Goal: Use online tool/utility: Utilize a website feature to perform a specific function

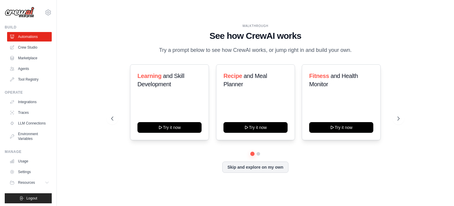
click at [256, 164] on div "Learning and Skill Development Try it now Recipe and Meal Planner Try it now Fi…" at bounding box center [255, 118] width 289 height 108
click at [257, 169] on button "Skip and explore on my own" at bounding box center [255, 166] width 66 height 11
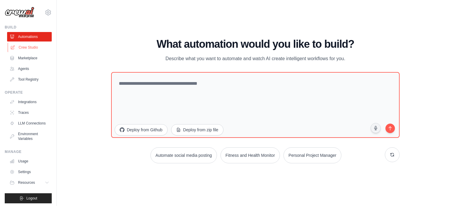
click at [26, 49] on link "Crew Studio" at bounding box center [30, 47] width 45 height 9
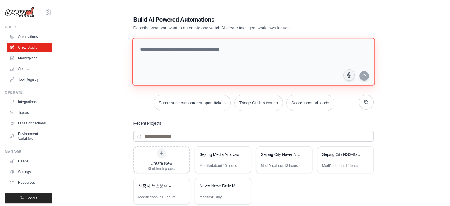
click at [153, 52] on textarea at bounding box center [253, 62] width 243 height 48
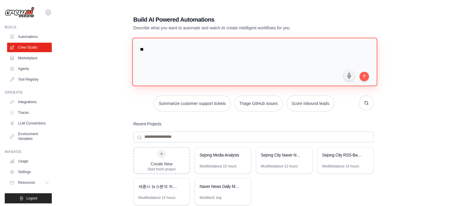
type textarea "*"
type textarea "**********"
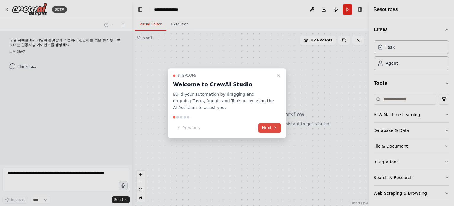
click at [266, 130] on button "Next" at bounding box center [270, 128] width 23 height 10
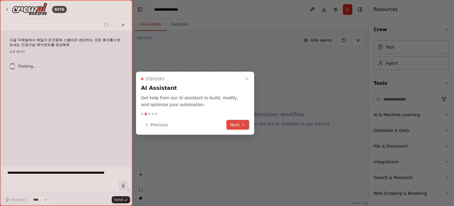
click at [243, 126] on icon at bounding box center [243, 124] width 5 height 5
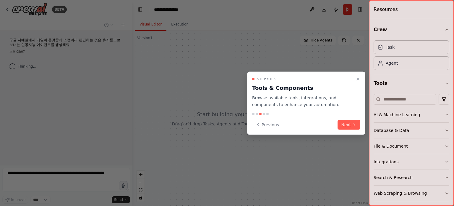
click at [347, 125] on button "Next" at bounding box center [349, 124] width 23 height 10
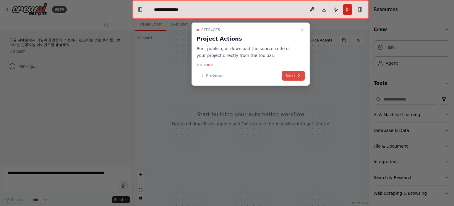
click at [295, 76] on button "Next" at bounding box center [293, 76] width 23 height 10
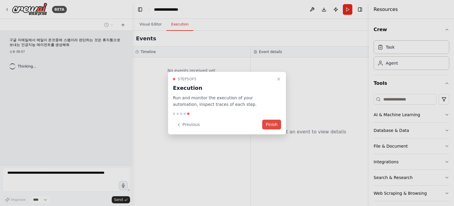
click at [275, 123] on button "Finish" at bounding box center [271, 124] width 19 height 10
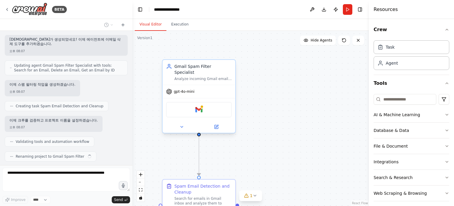
scroll to position [310, 0]
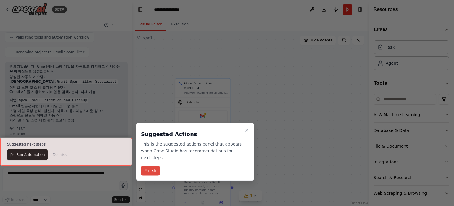
click at [153, 170] on button "Finish" at bounding box center [150, 171] width 19 height 10
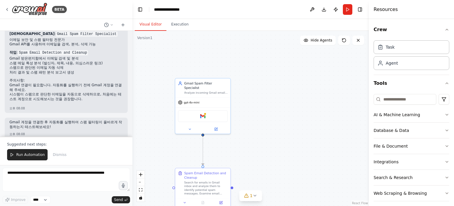
scroll to position [451, 0]
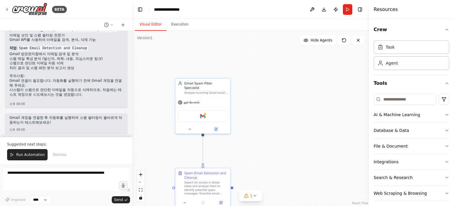
click at [15, 154] on button "Run Automation" at bounding box center [27, 154] width 41 height 11
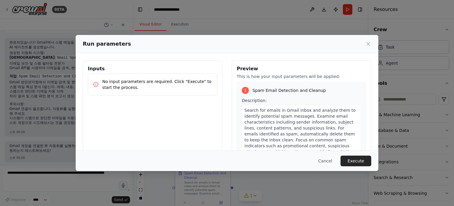
click at [354, 160] on button "Execute" at bounding box center [356, 160] width 31 height 11
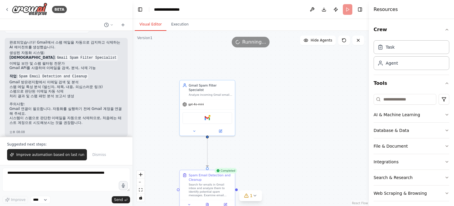
scroll to position [451, 0]
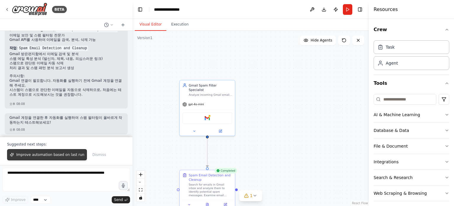
click at [60, 157] on span "Improve automation based on last run" at bounding box center [50, 154] width 68 height 5
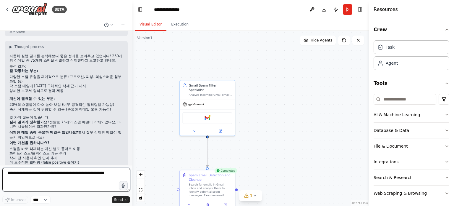
scroll to position [579, 0]
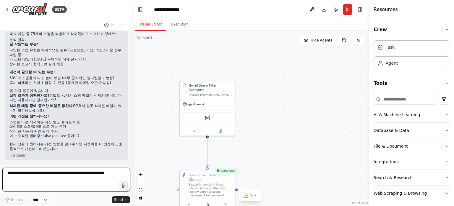
click at [28, 176] on textarea at bounding box center [66, 179] width 128 height 24
type textarea "****"
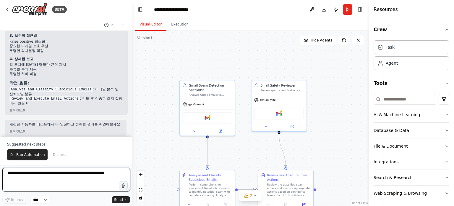
scroll to position [1080, 0]
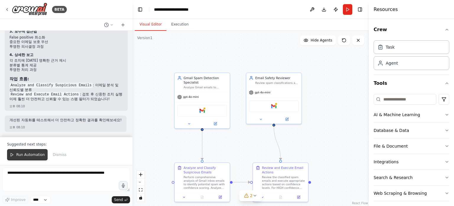
click at [31, 153] on span "Run Automation" at bounding box center [30, 154] width 29 height 5
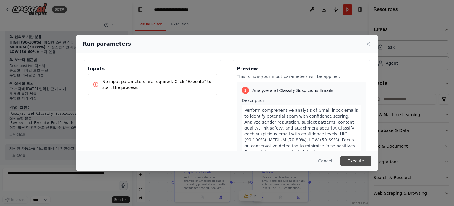
click at [363, 163] on button "Execute" at bounding box center [356, 160] width 31 height 11
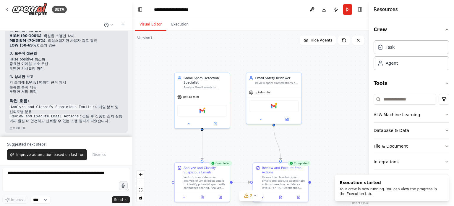
scroll to position [1080, 0]
